Goal: Complete application form: Complete application form

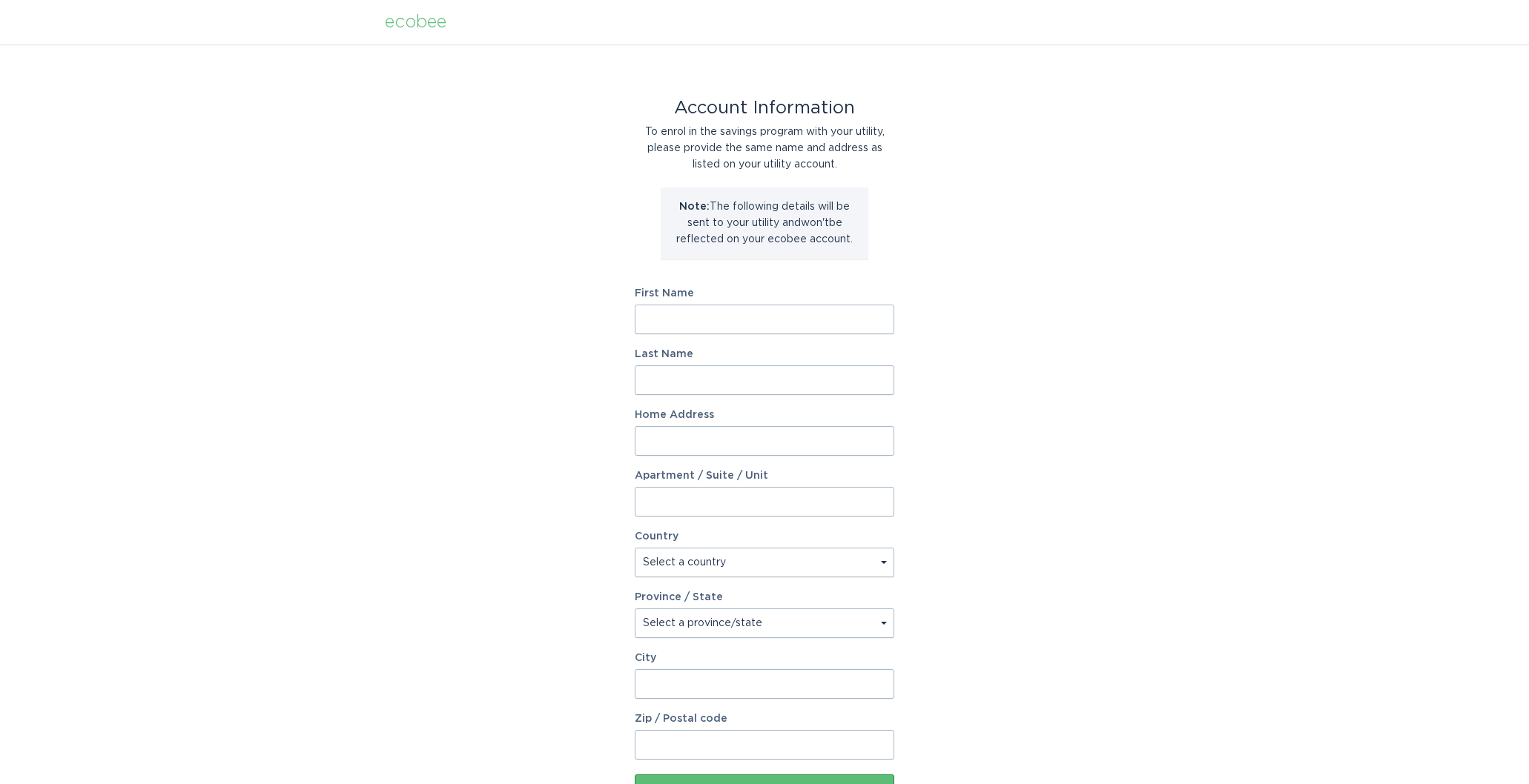
click at [619, 110] on div "Account Information To enrol in the savings program with your utility, please p…" at bounding box center [764, 454] width 1529 height 819
click at [993, 290] on div "Account Information To enrol in the savings program with your utility, please p…" at bounding box center [764, 454] width 1529 height 819
click at [838, 322] on input "First Name" at bounding box center [764, 319] width 260 height 30
type input "Julie"
type input "Marvin-Manders"
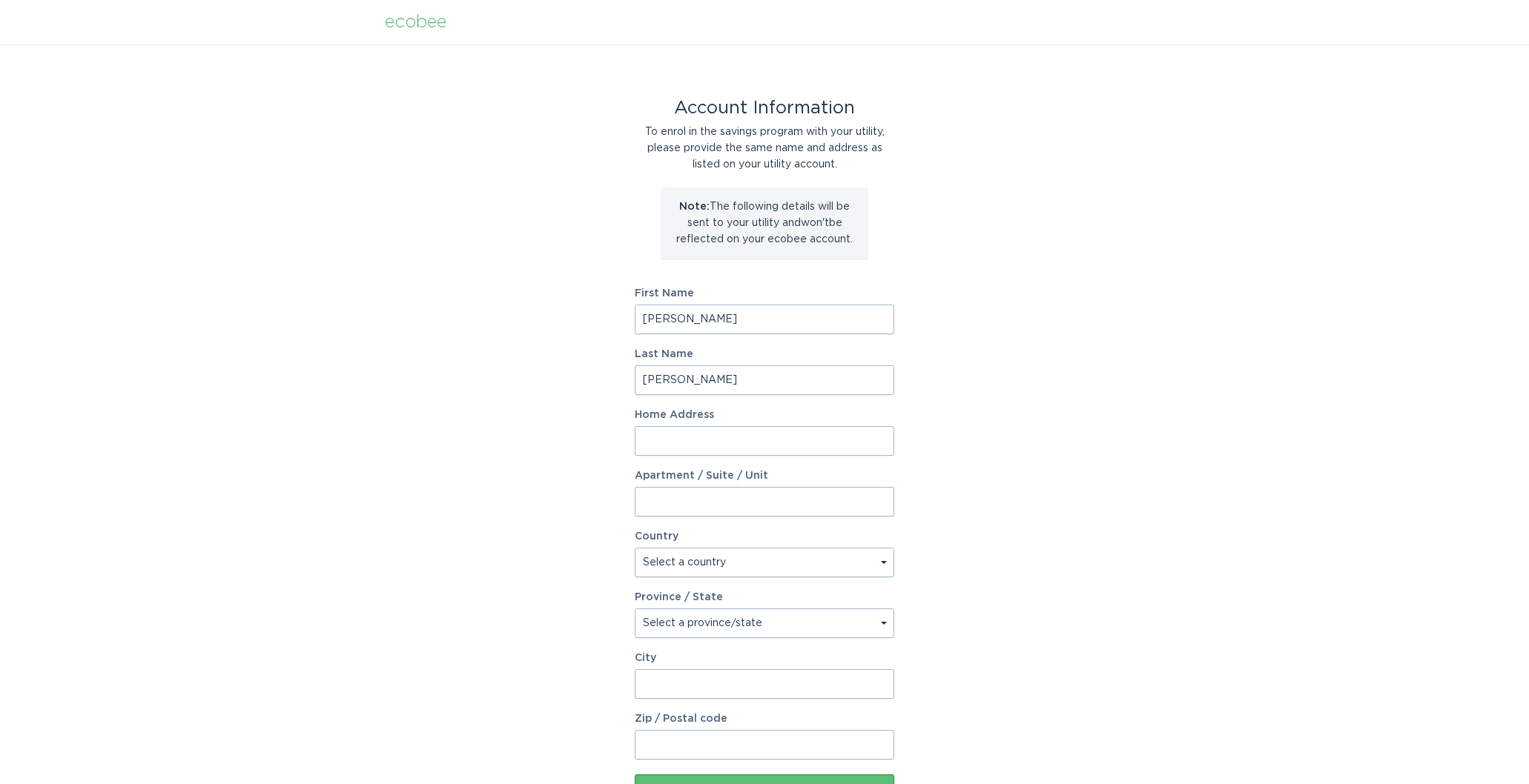
type input "530 pentecost hwy"
select select "US"
type input "ONSTED"
type input "49265-9604"
select select "MI"
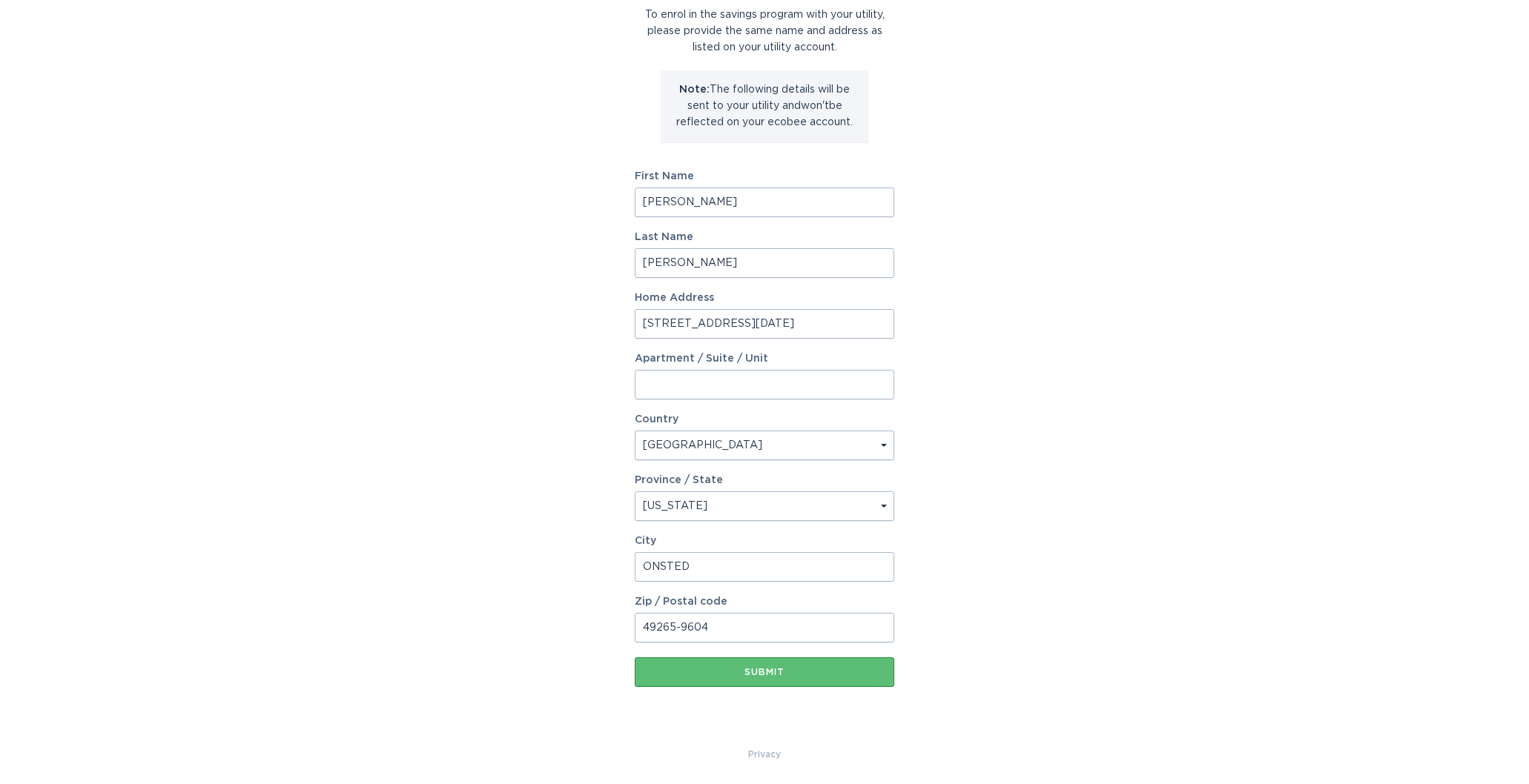
scroll to position [118, 0]
click at [762, 673] on div "Submit" at bounding box center [764, 672] width 244 height 9
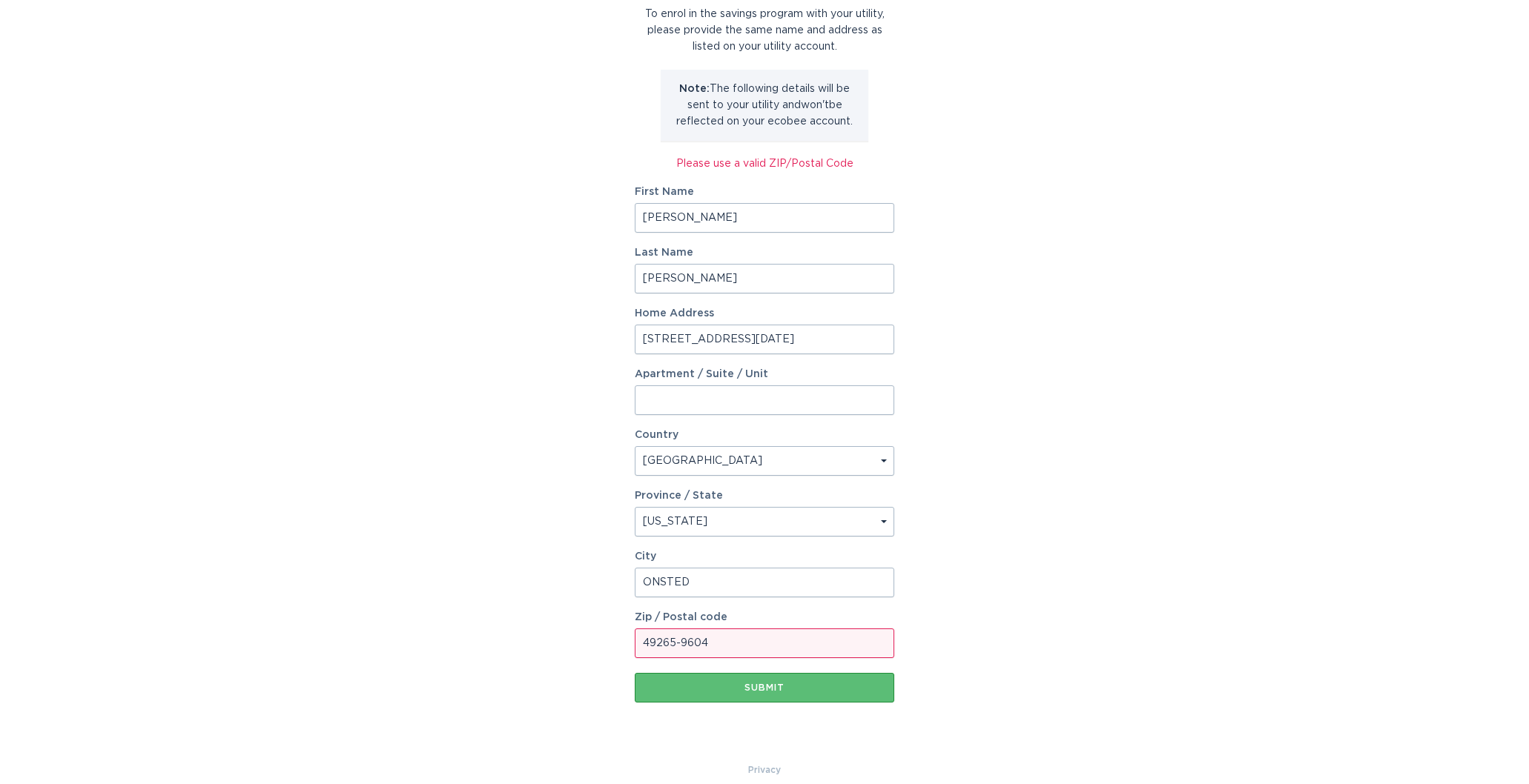
click at [717, 638] on input "49265-9604" at bounding box center [764, 643] width 260 height 30
click at [714, 642] on input "49265-9604" at bounding box center [764, 643] width 260 height 30
drag, startPoint x: 678, startPoint y: 645, endPoint x: 756, endPoint y: 640, distance: 78.2
click at [756, 640] on input "49265-9604" at bounding box center [764, 643] width 260 height 30
type input "49265"
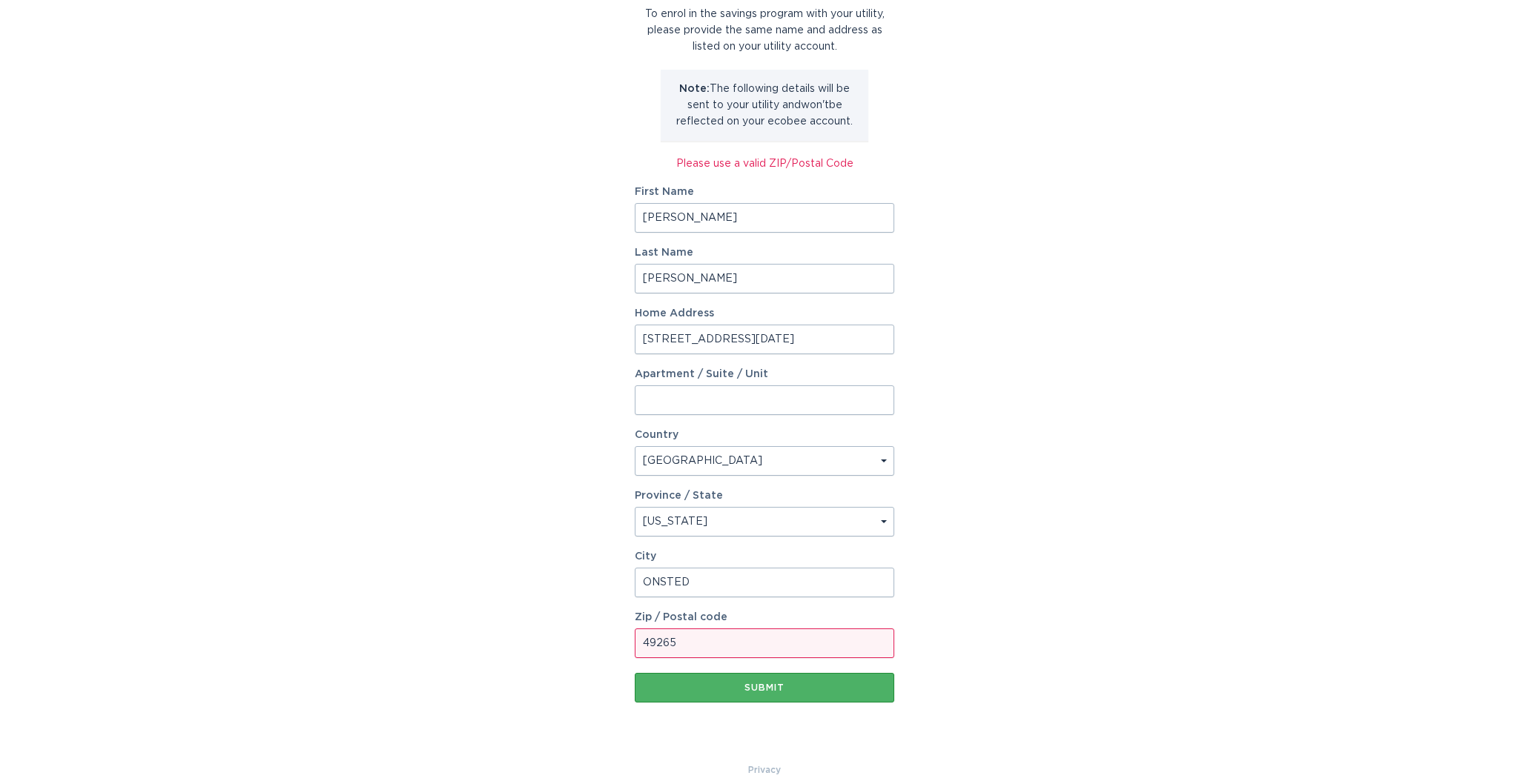
click at [661, 686] on div "Submit" at bounding box center [764, 688] width 244 height 9
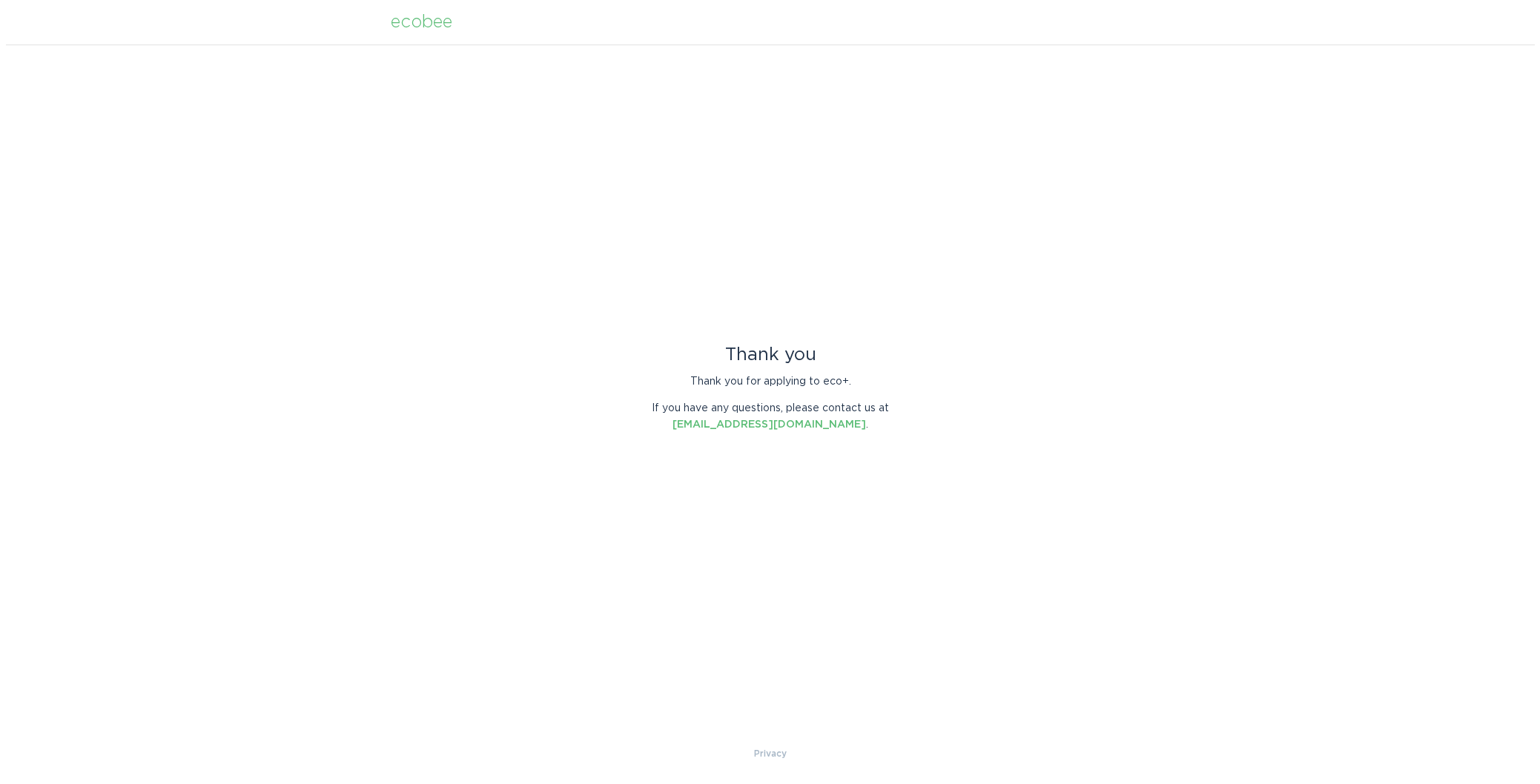
scroll to position [0, 0]
drag, startPoint x: 1493, startPoint y: 203, endPoint x: 1484, endPoint y: 200, distance: 9.5
click at [1491, 202] on div "Thank you Thank you for applying to eco+. If you have any questions, please con…" at bounding box center [770, 396] width 1540 height 702
